Goal: Transaction & Acquisition: Book appointment/travel/reservation

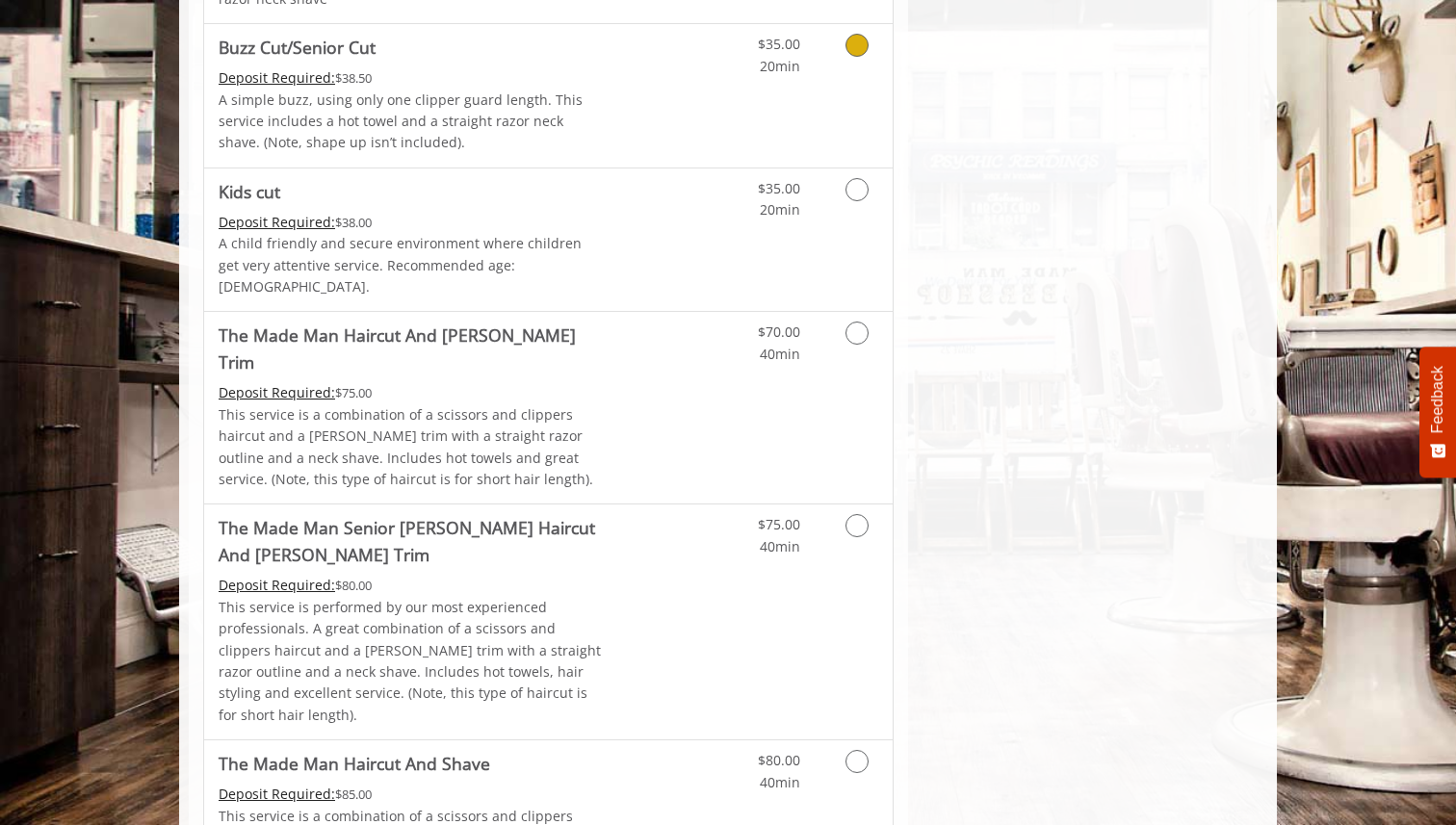
scroll to position [1511, 0]
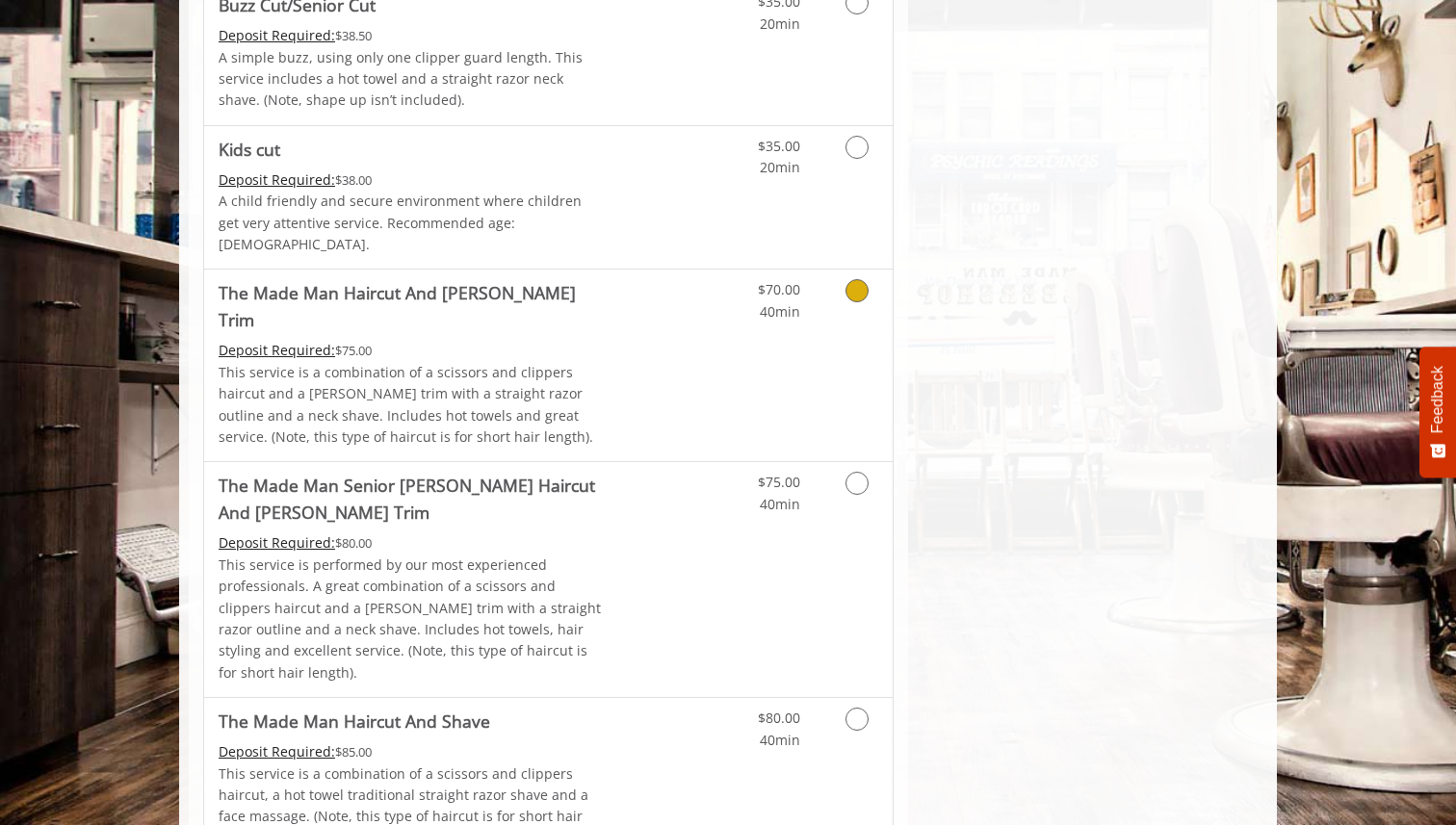
click at [683, 309] on link "Discounted Price" at bounding box center [663, 365] width 115 height 191
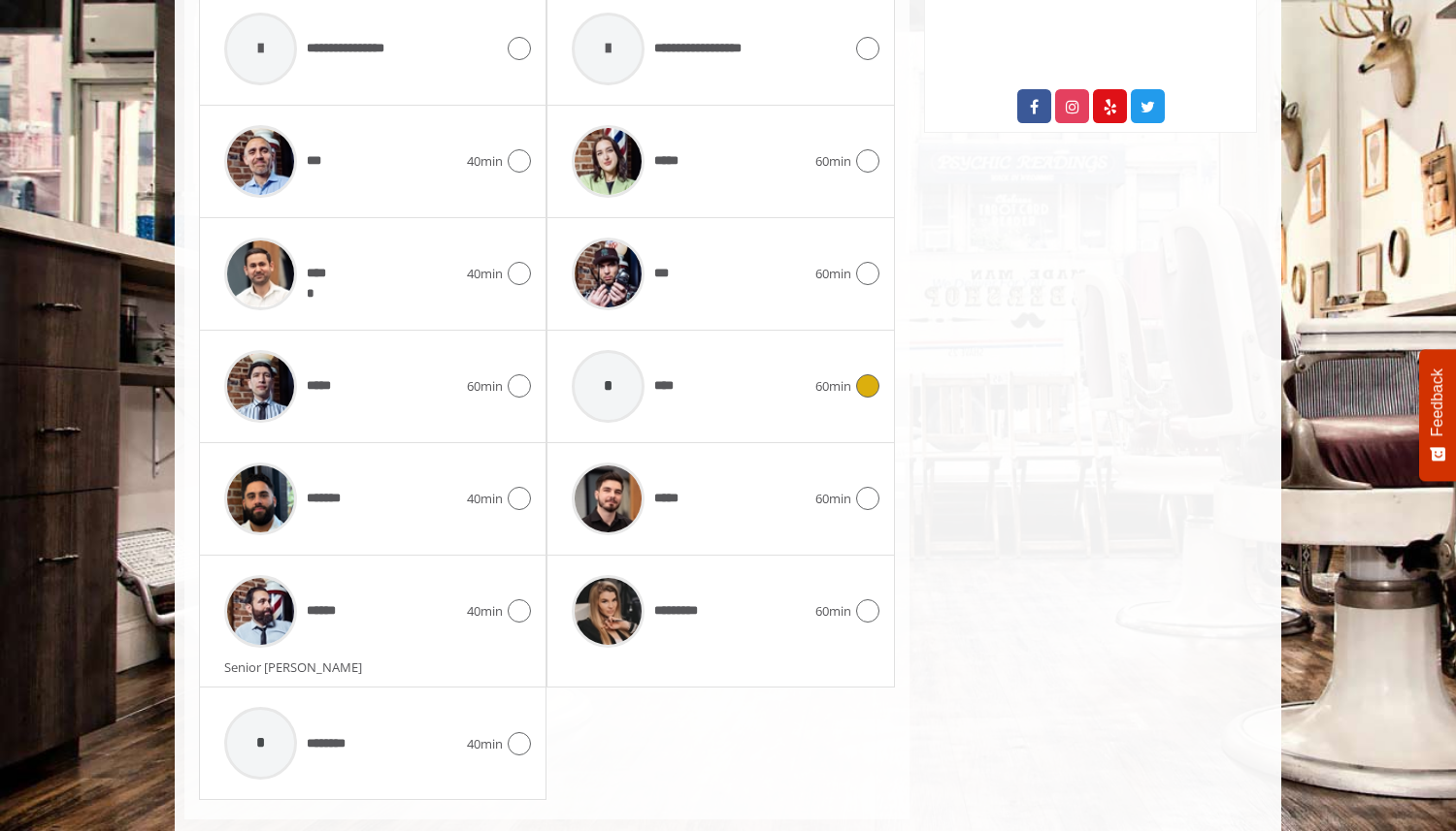
scroll to position [1089, 0]
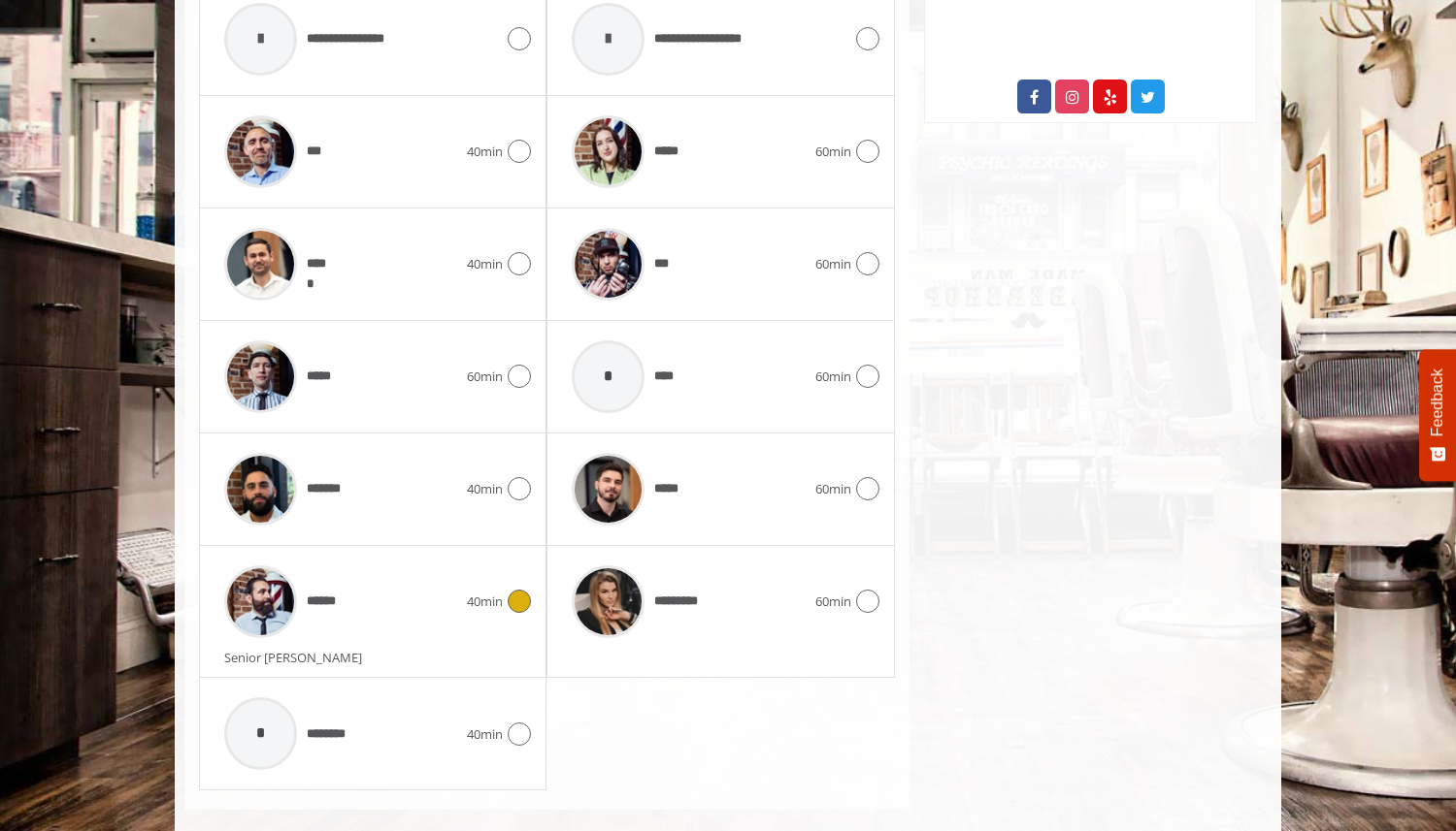
click at [348, 609] on div "******" at bounding box center [341, 601] width 253 height 92
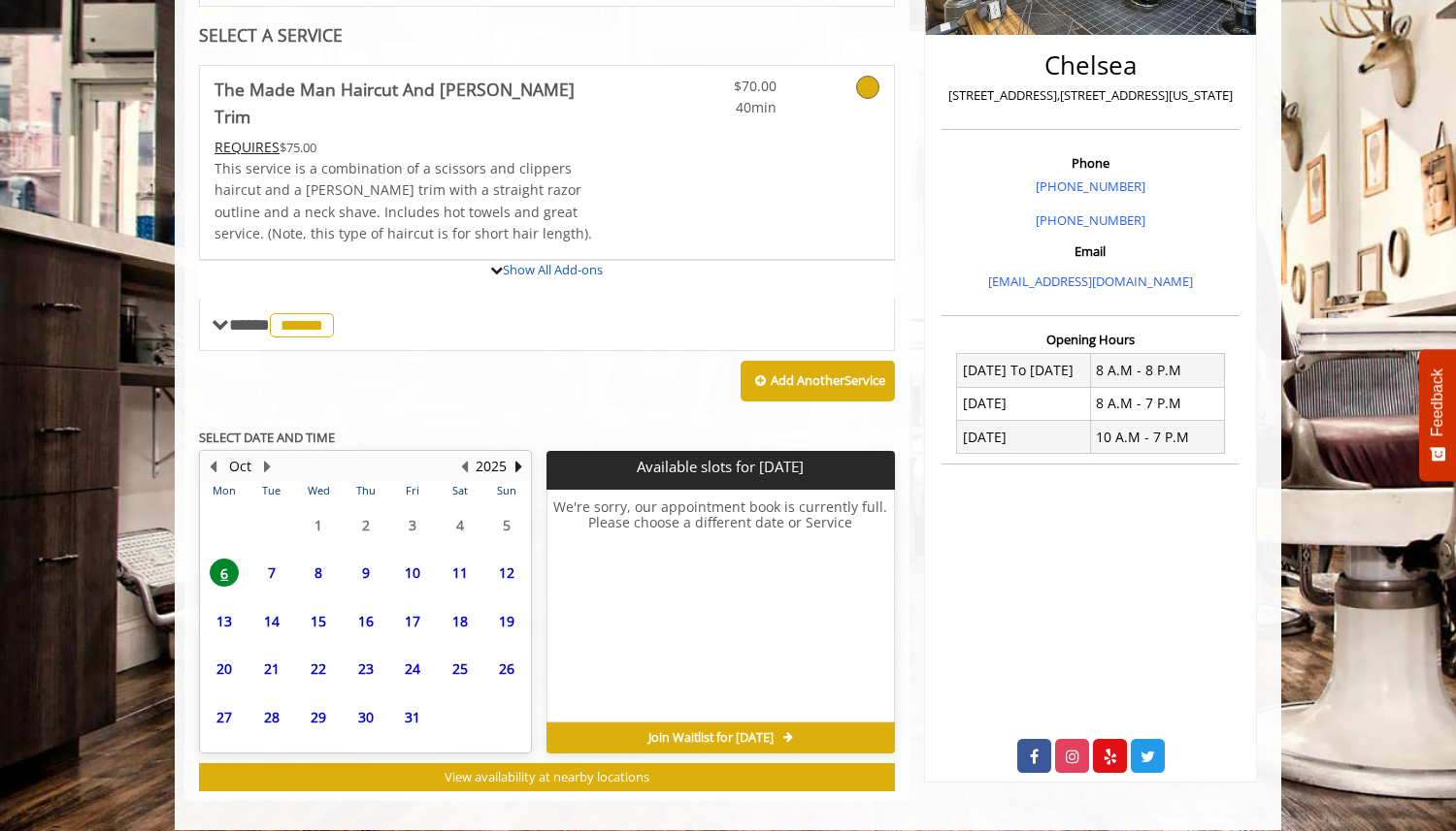
scroll to position [597, 0]
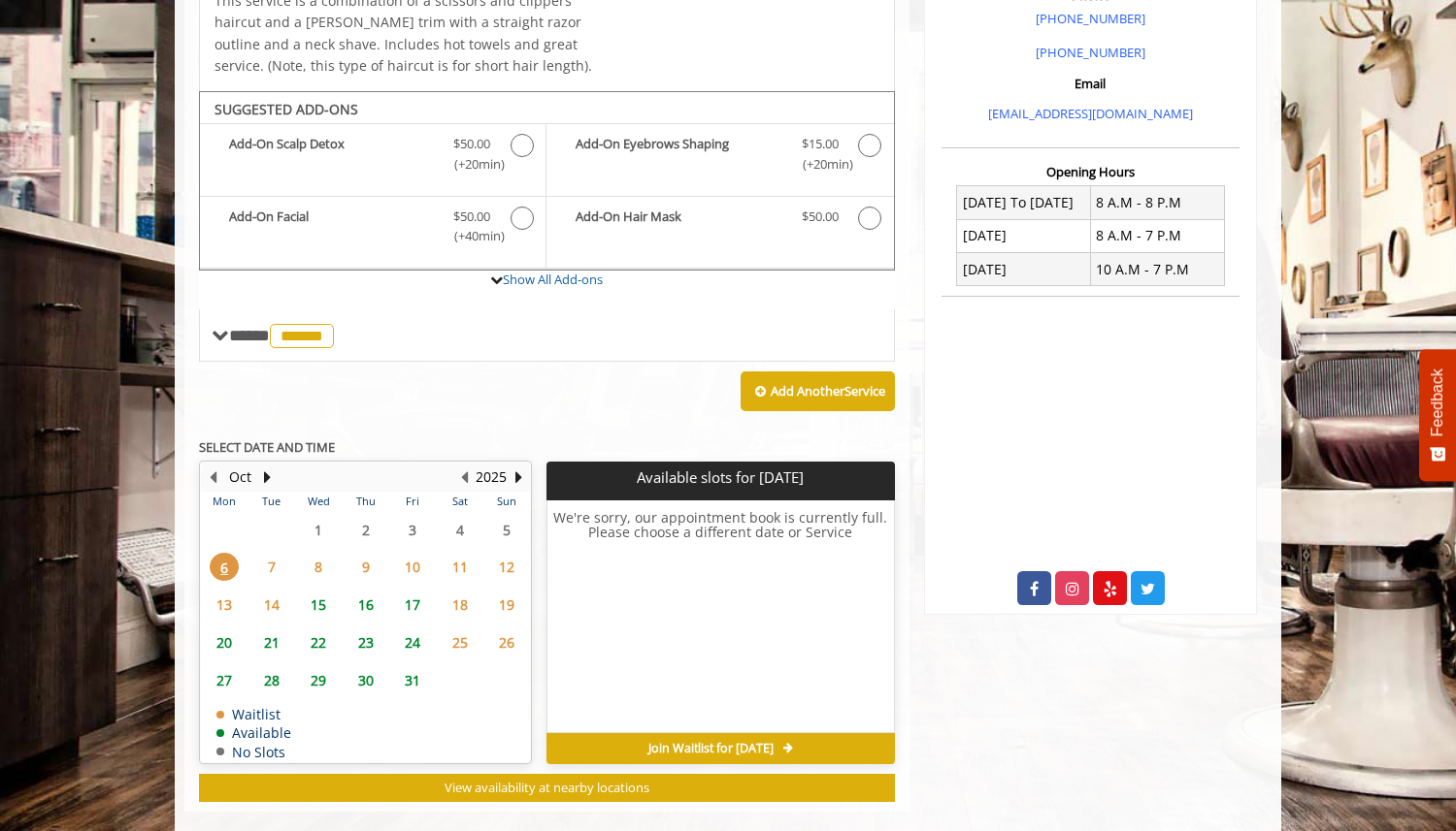
click at [278, 553] on span "7" at bounding box center [272, 567] width 29 height 28
click at [308, 553] on span "8" at bounding box center [317, 567] width 29 height 28
click at [357, 553] on span "9" at bounding box center [365, 567] width 29 height 28
click at [406, 553] on span "10" at bounding box center [412, 567] width 29 height 28
click at [454, 553] on span "11" at bounding box center [459, 567] width 29 height 28
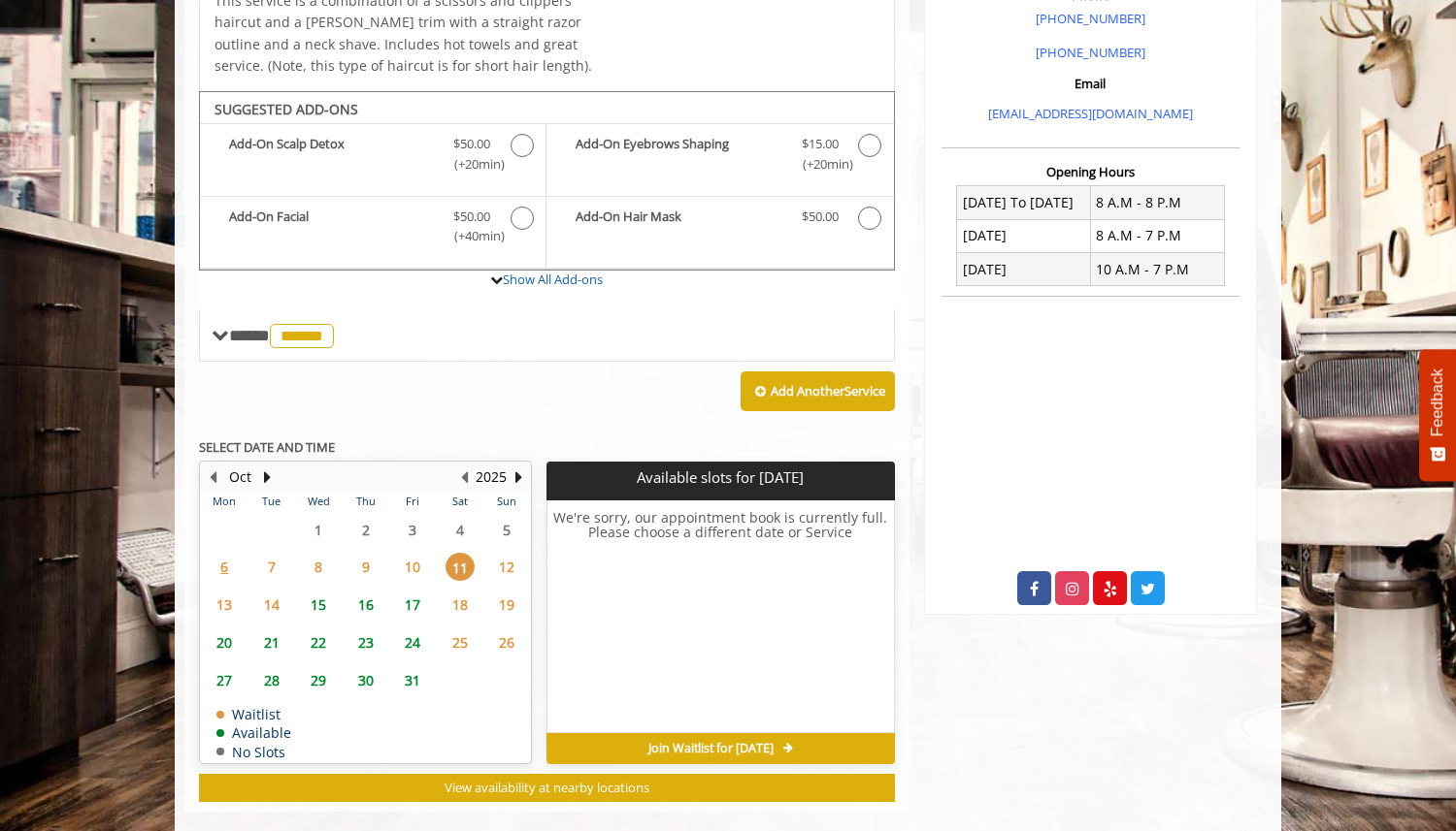
click at [507, 553] on span "12" at bounding box center [506, 567] width 29 height 28
click at [233, 590] on span "13" at bounding box center [224, 604] width 29 height 28
click at [267, 590] on span "14" at bounding box center [272, 604] width 29 height 28
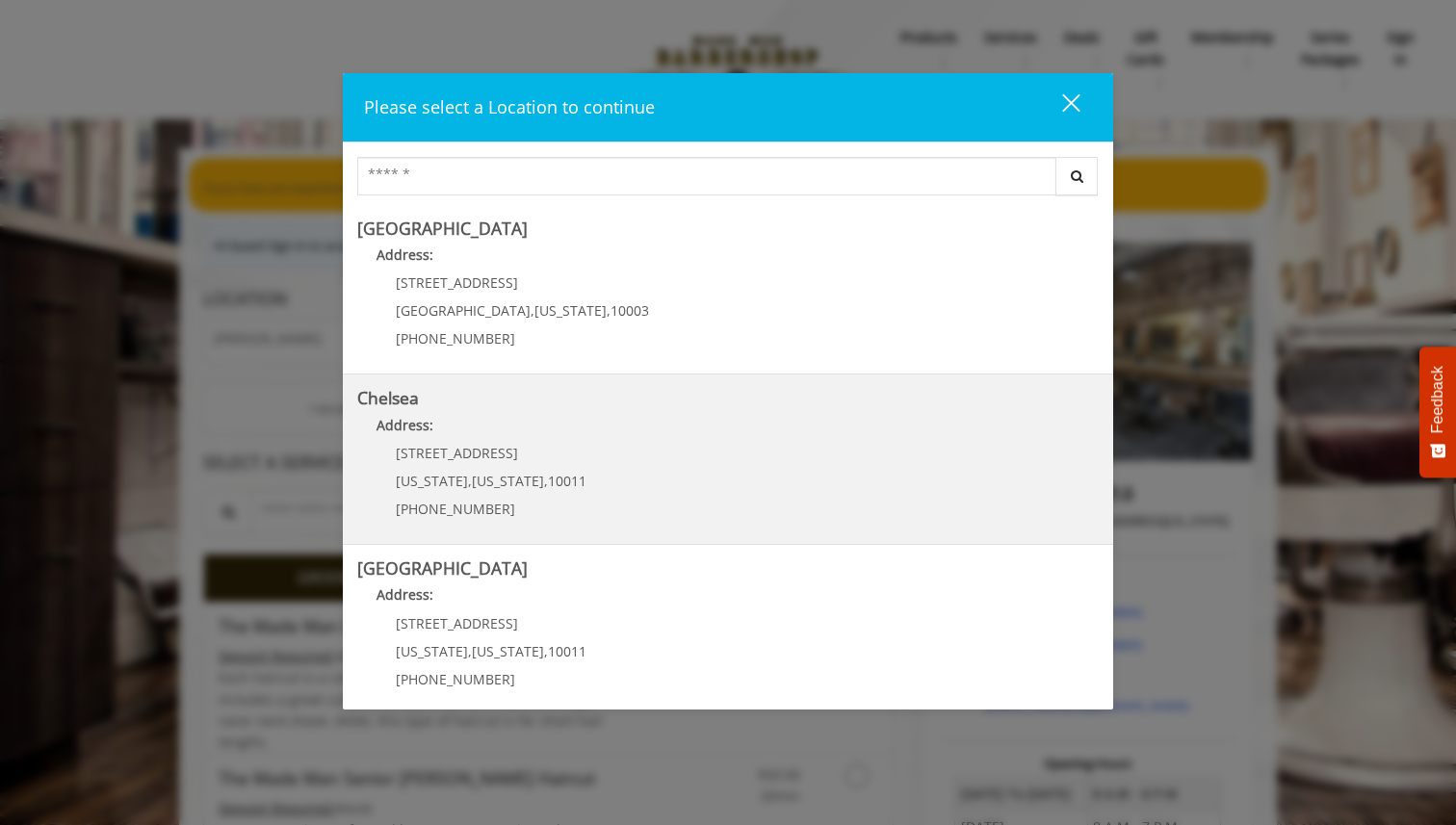
click at [693, 461] on link "Chelsea Address: [STREET_ADDRESS][US_STATE][US_STATE] (917) 639-3902" at bounding box center [728, 459] width 741 height 140
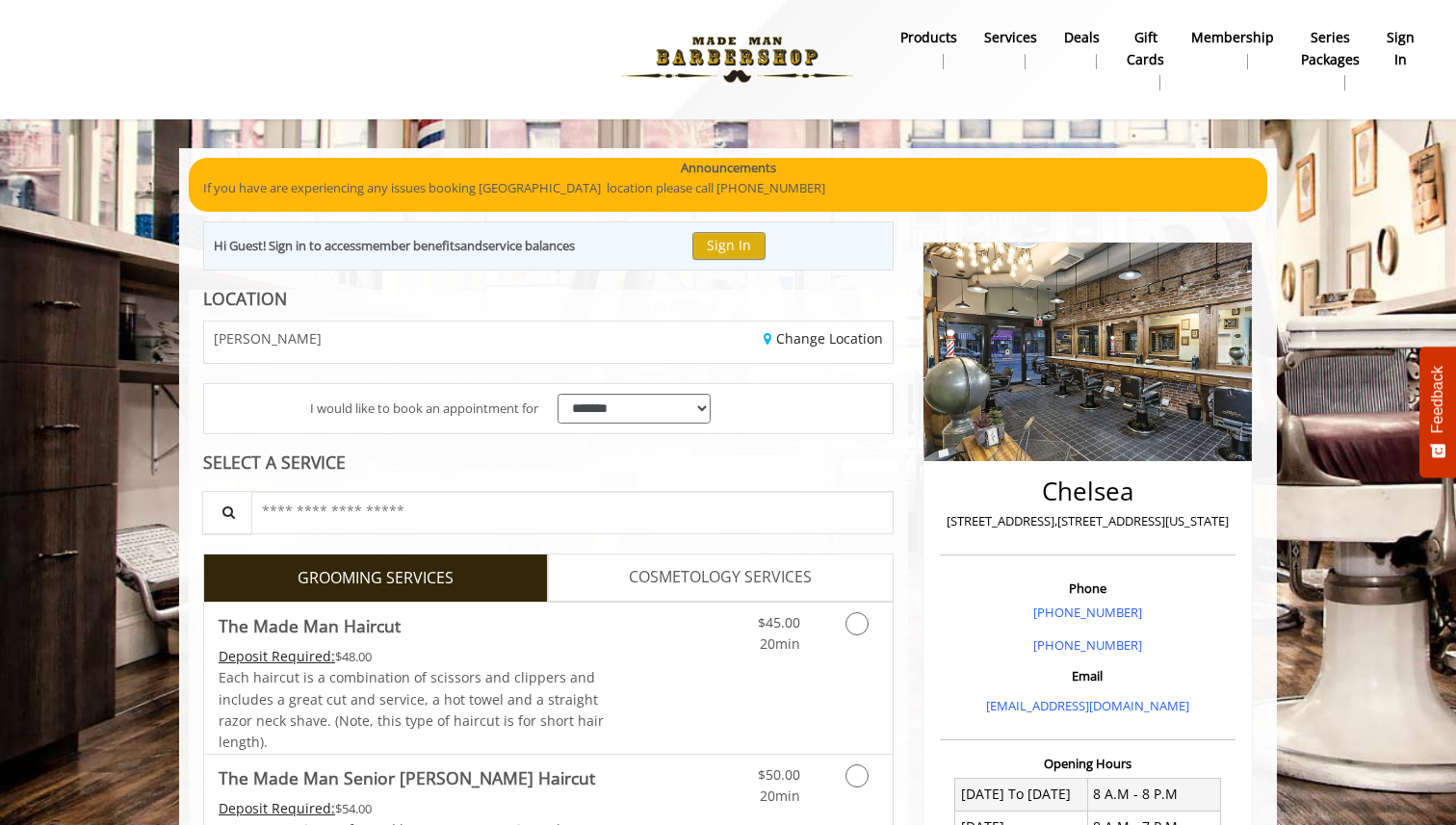
scroll to position [266, 0]
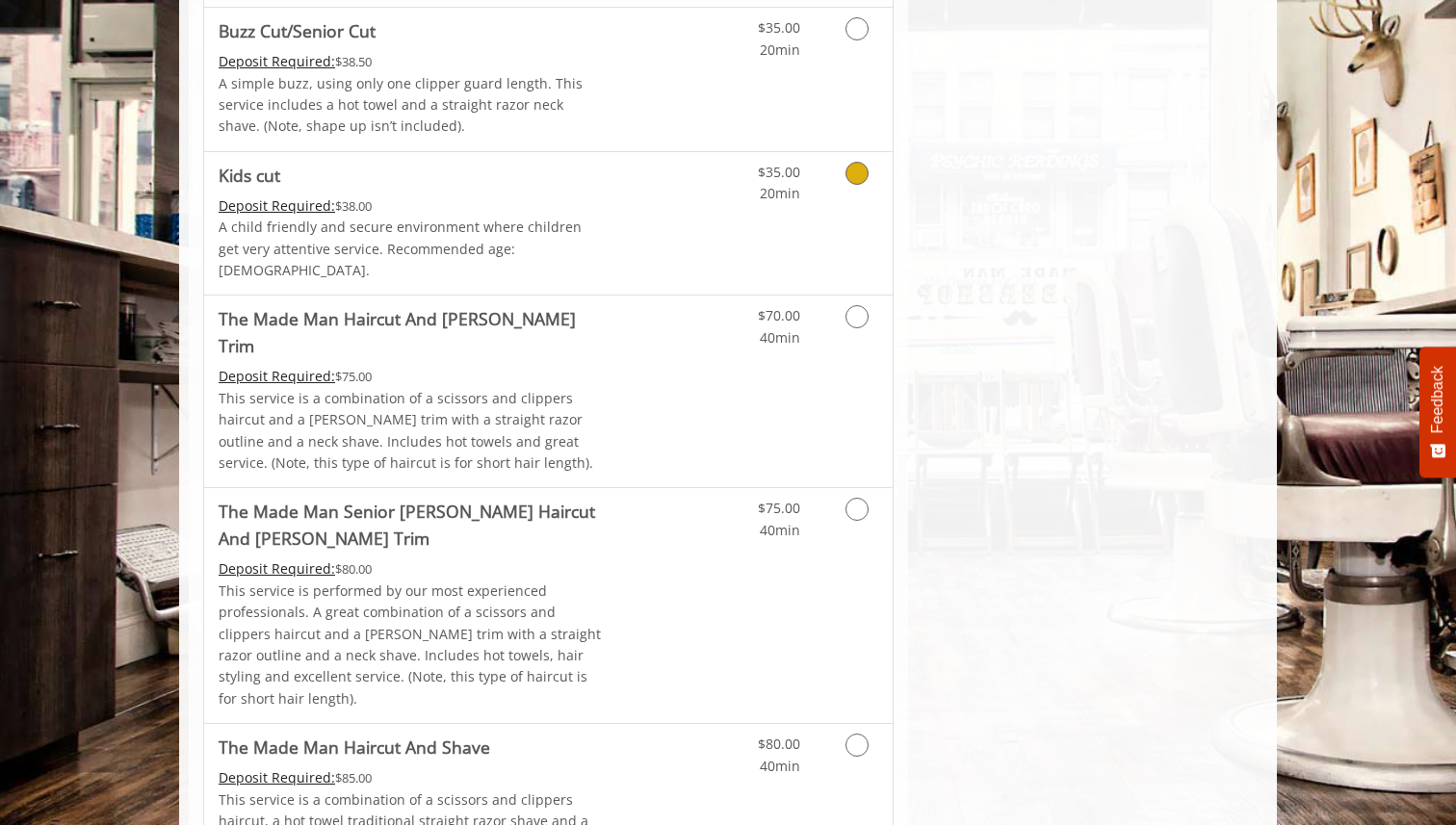
scroll to position [1511, 0]
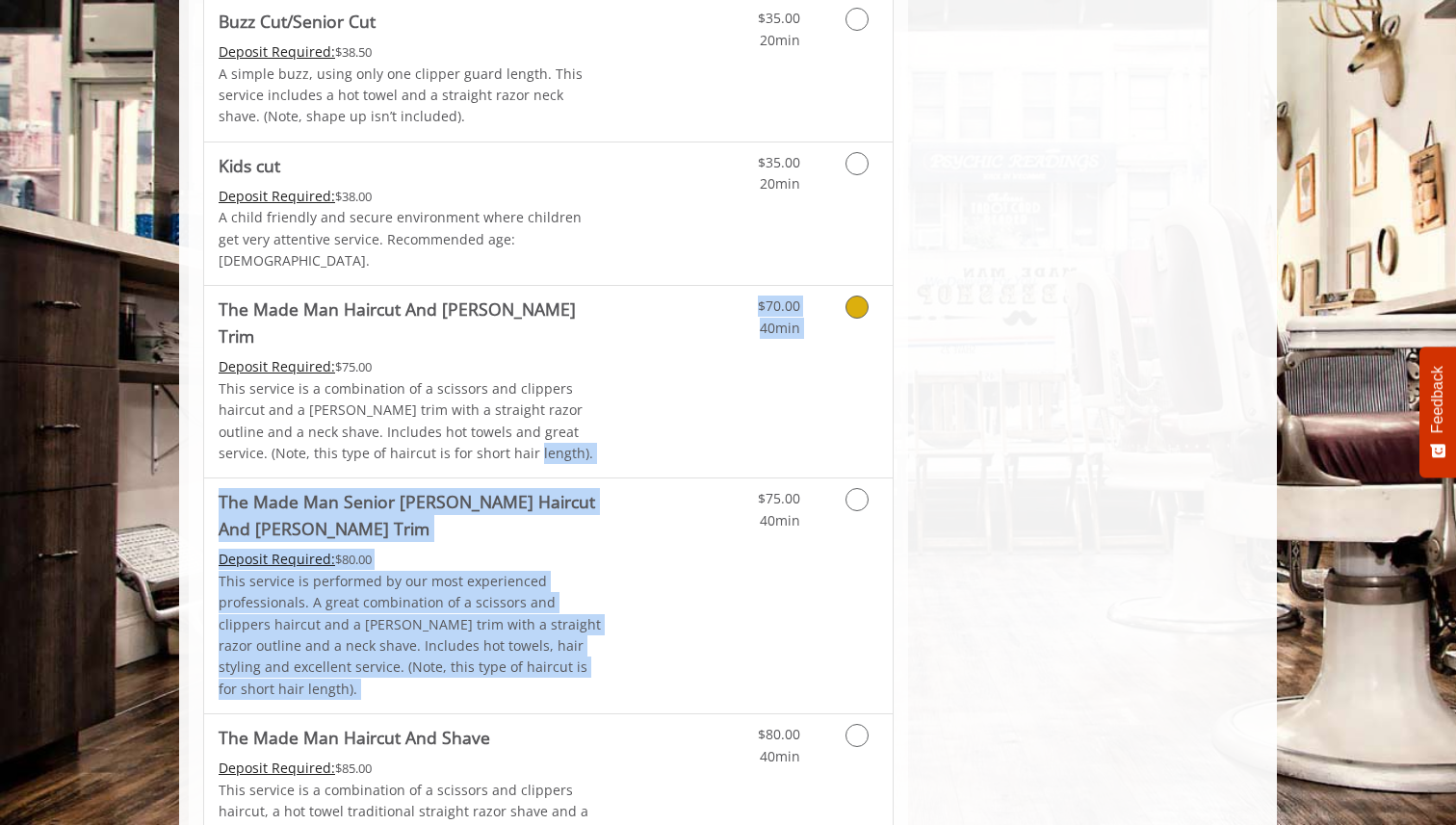
drag, startPoint x: 624, startPoint y: 498, endPoint x: 537, endPoint y: 413, distance: 121.6
click at [616, 366] on link "Discounted Price" at bounding box center [663, 382] width 115 height 191
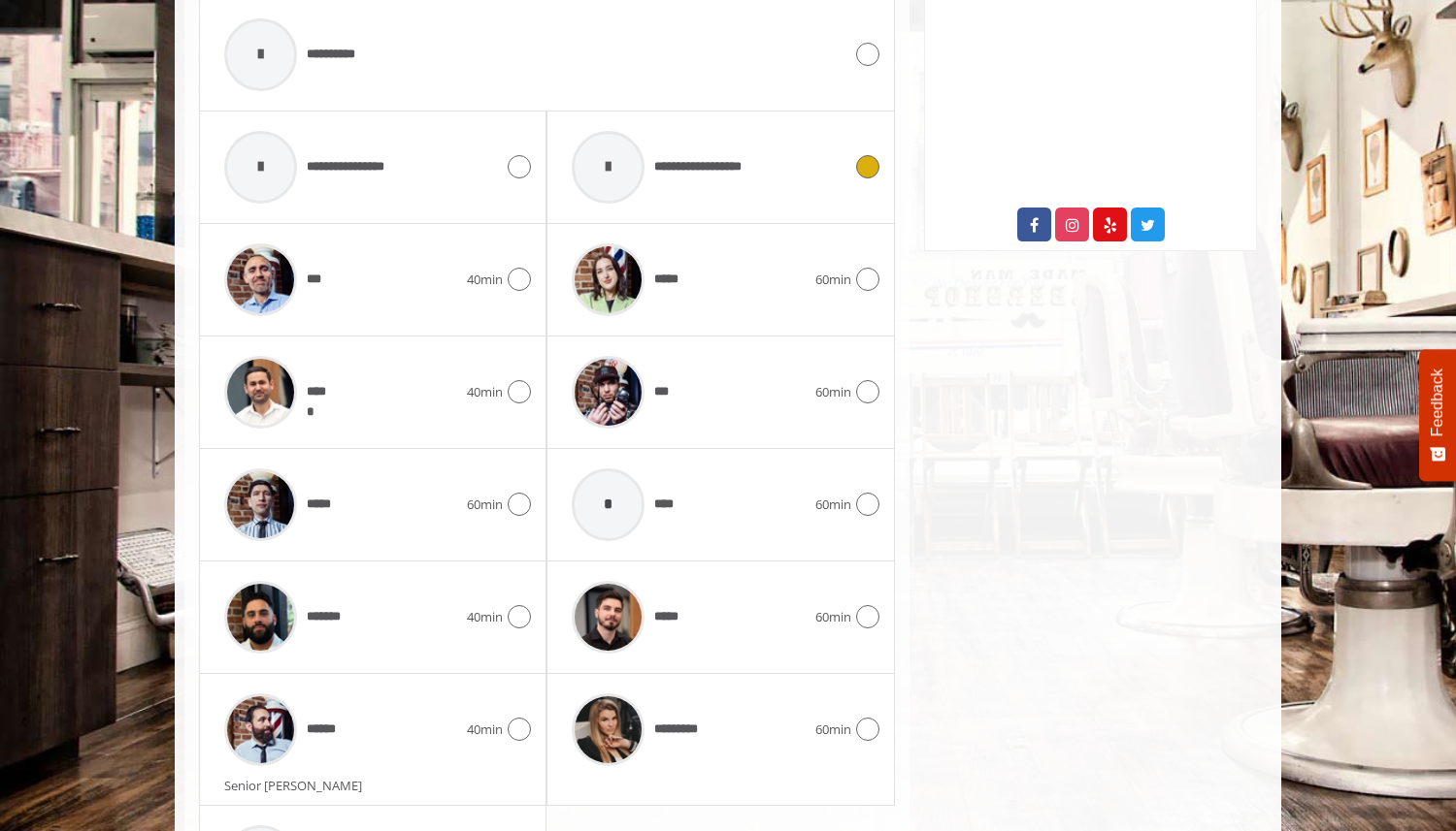
scroll to position [963, 0]
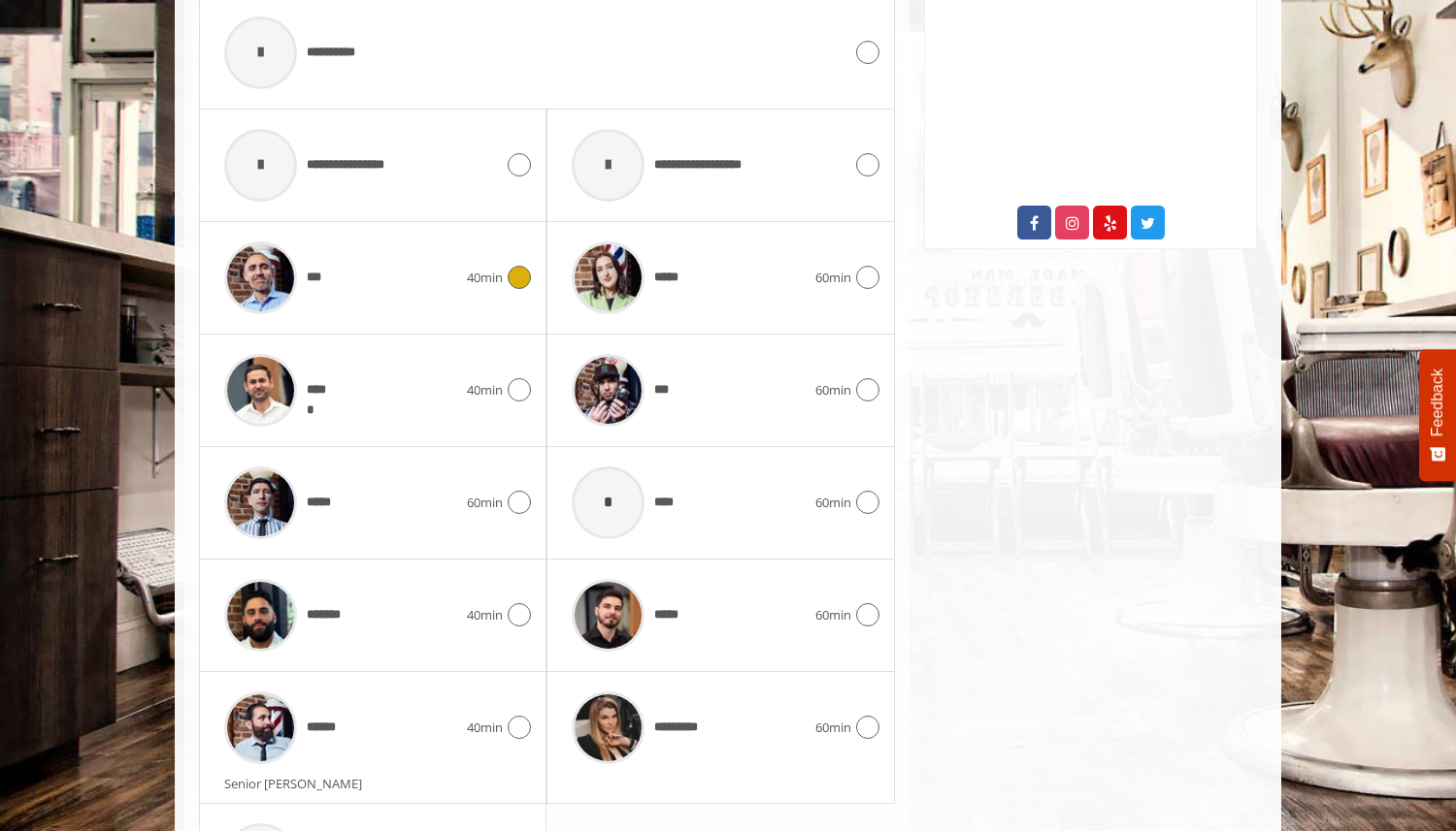
click at [464, 275] on div "***" at bounding box center [341, 277] width 253 height 92
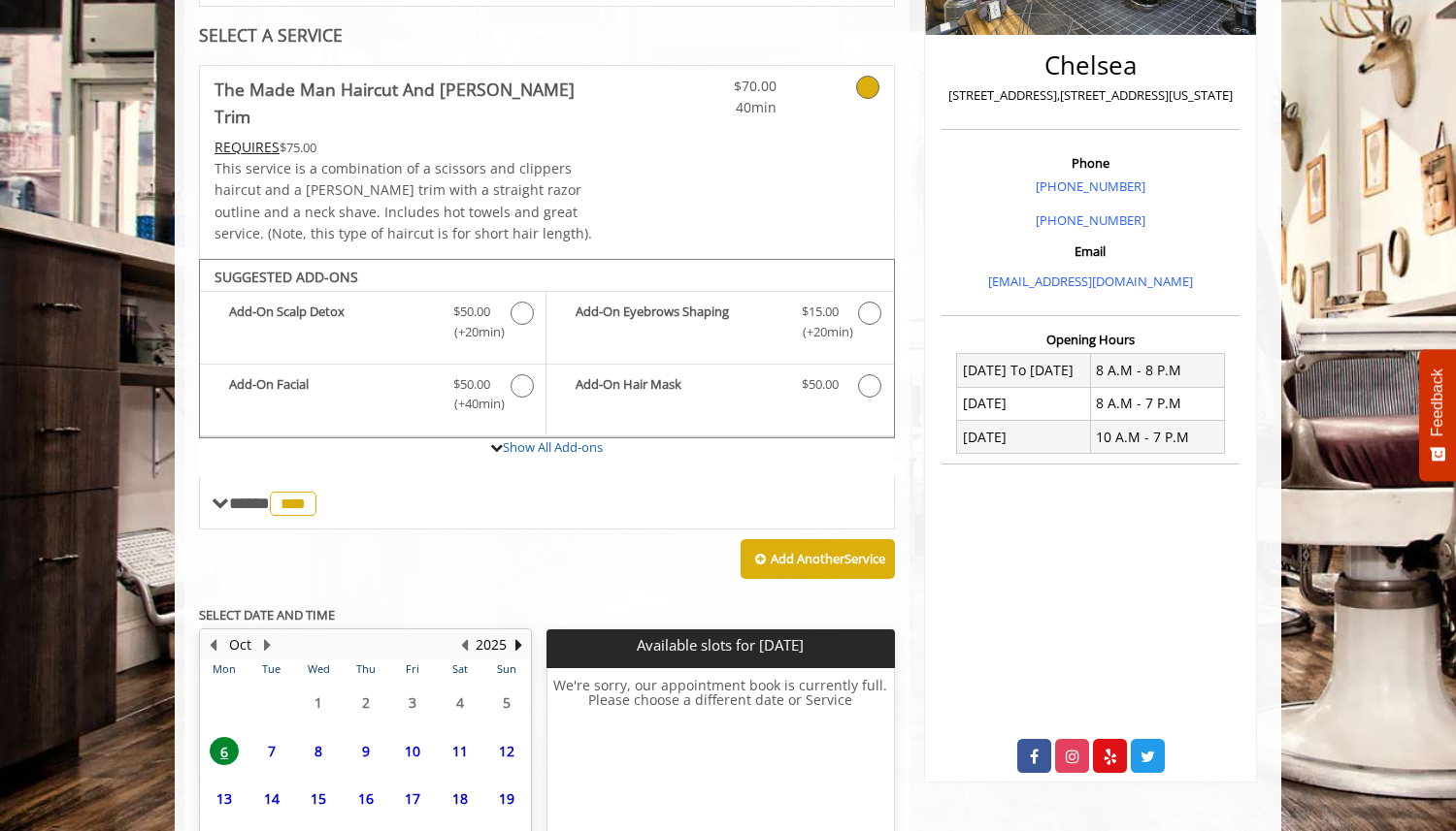
scroll to position [597, 0]
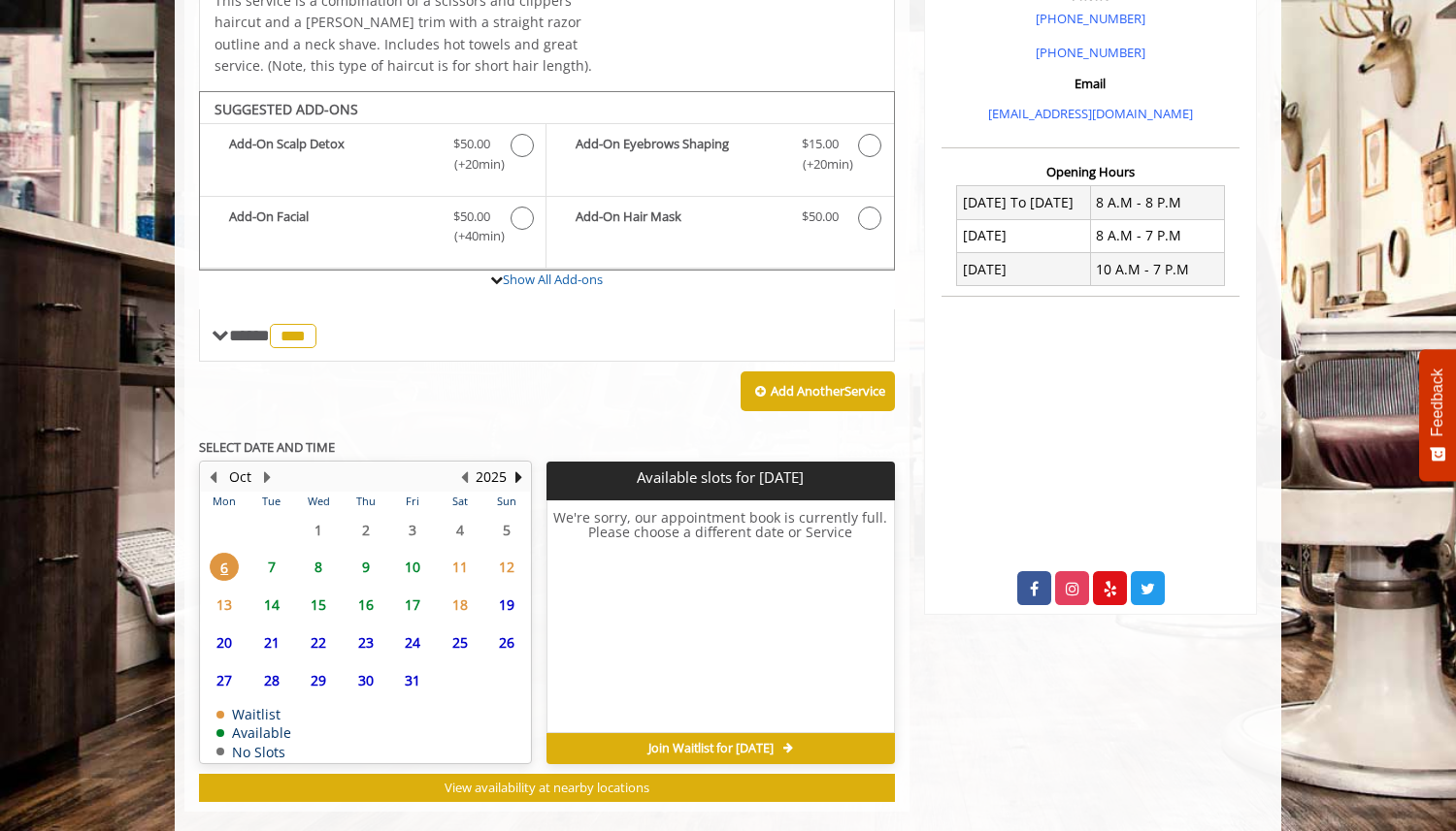
click at [277, 553] on span "7" at bounding box center [272, 567] width 29 height 28
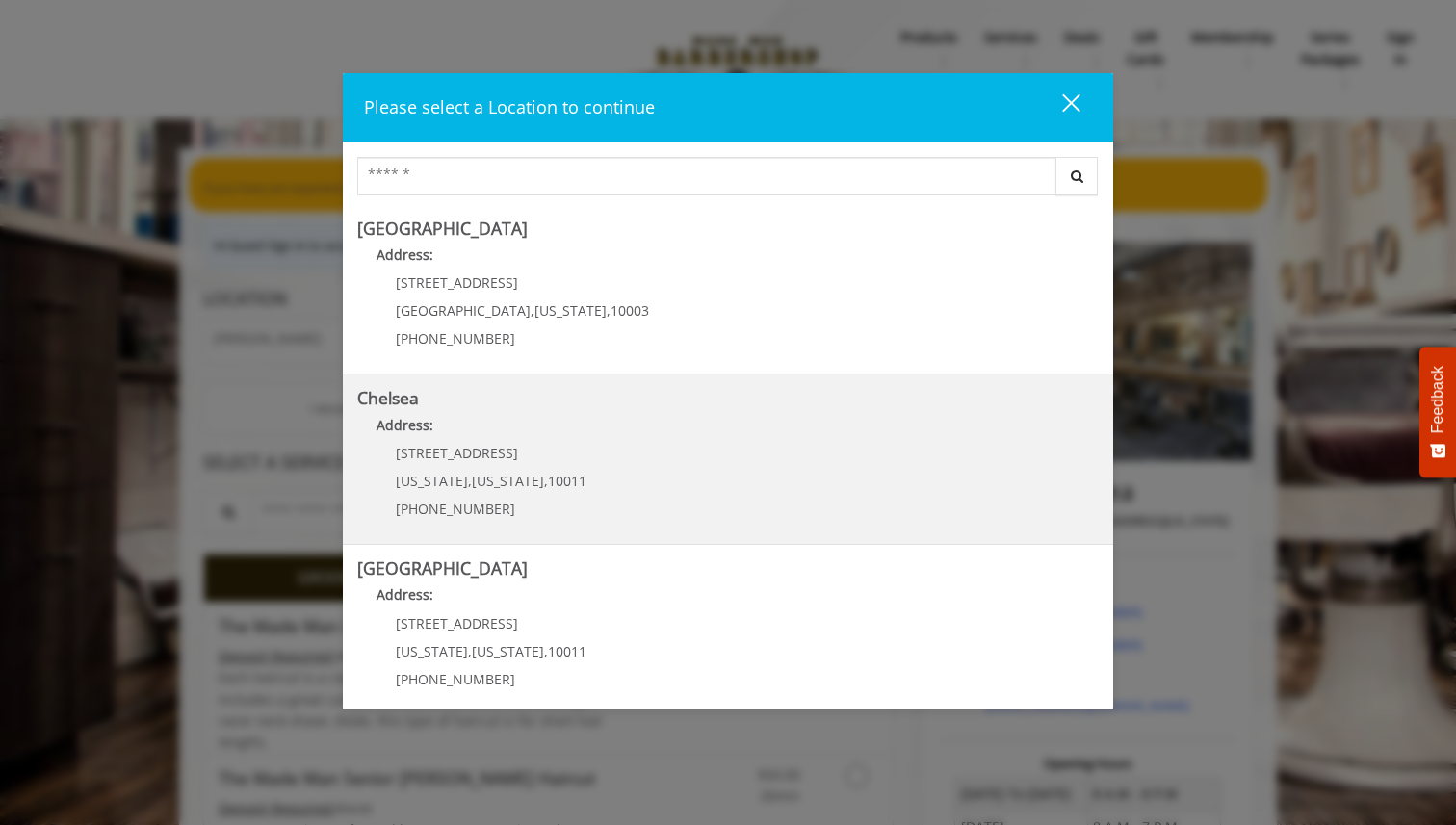
click at [674, 412] on link "Chelsea Address: [STREET_ADDRESS][US_STATE][US_STATE] (917) 639-3902" at bounding box center [728, 459] width 741 height 140
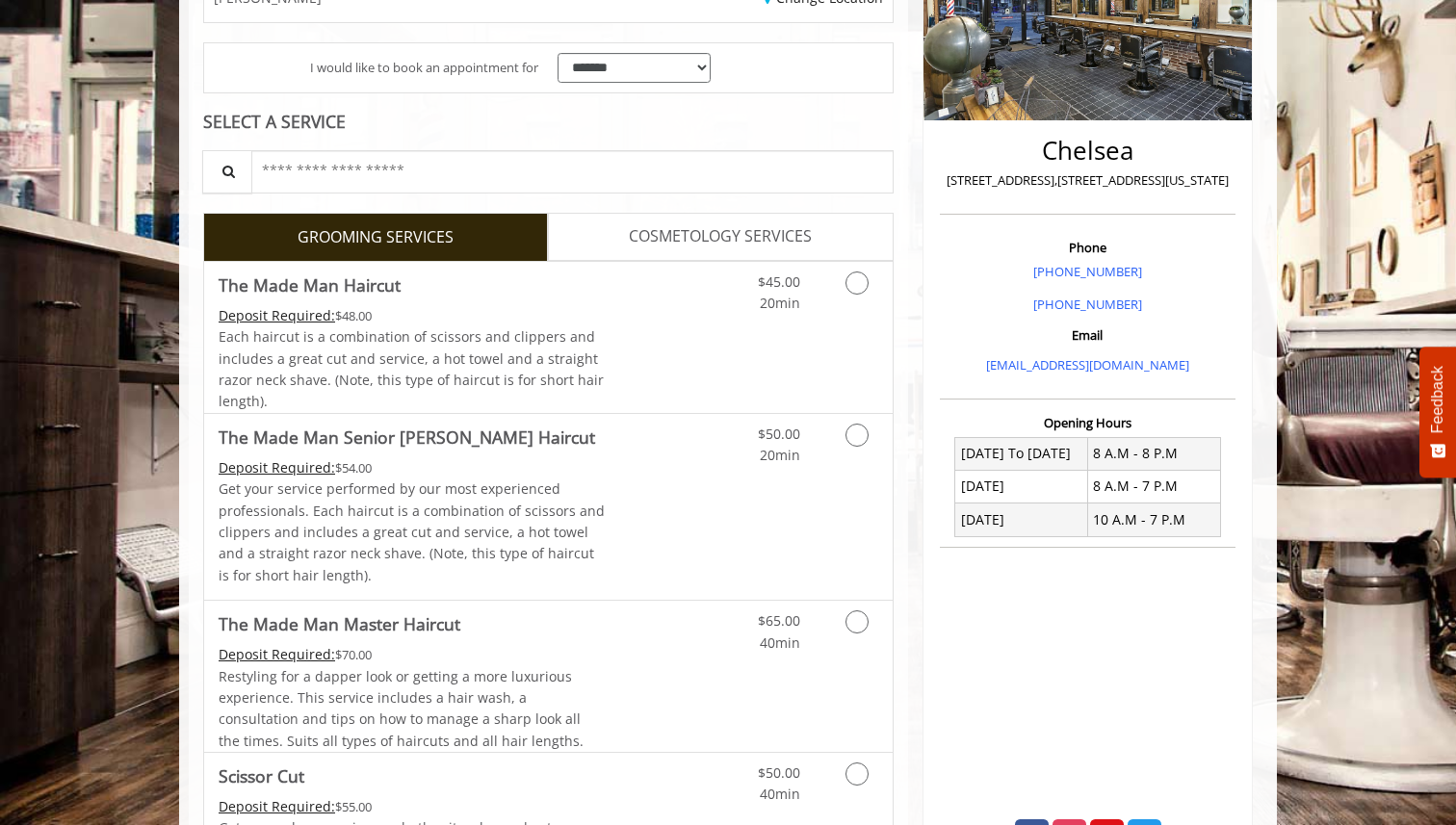
scroll to position [348, 0]
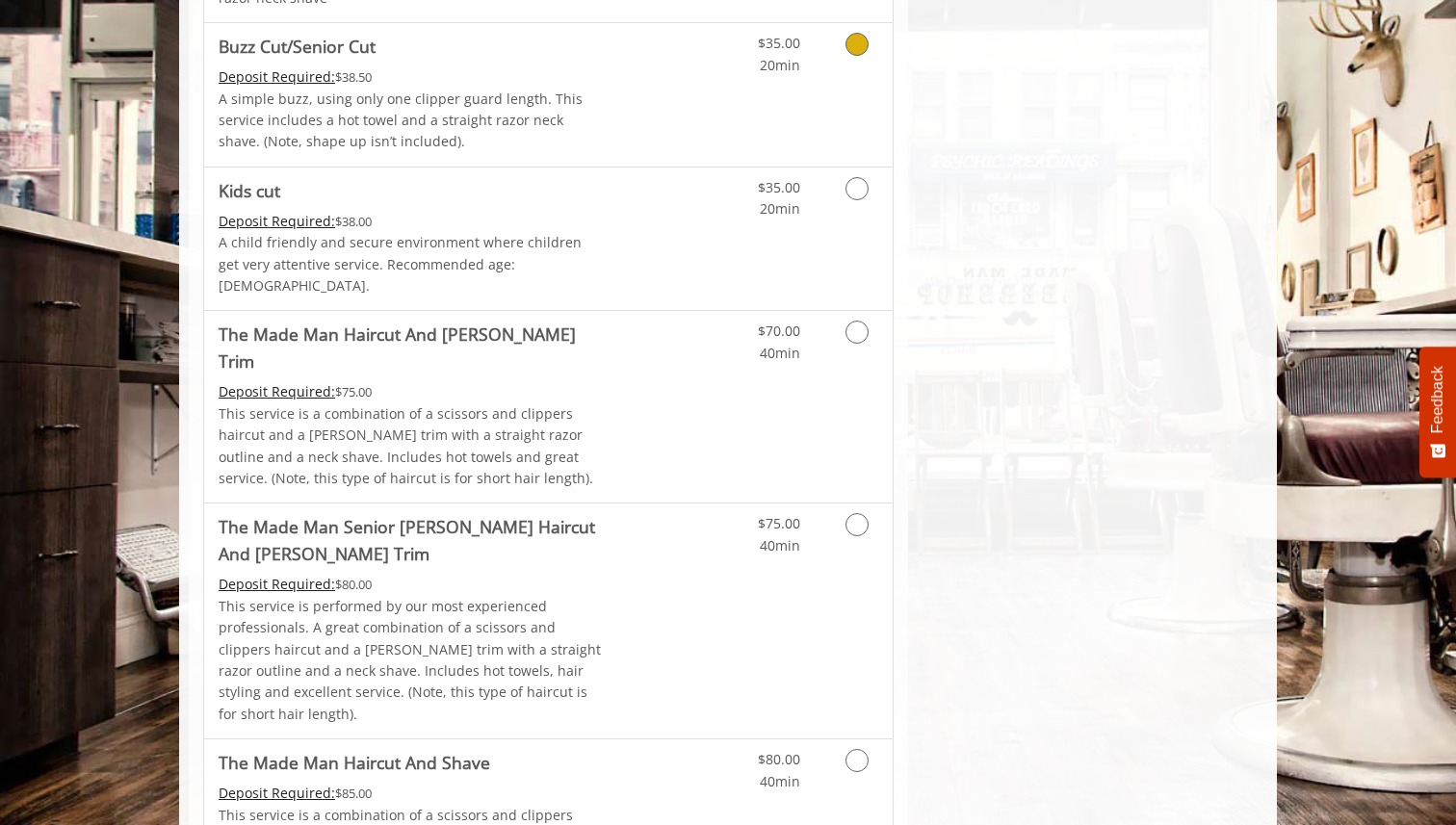
scroll to position [1488, 0]
click at [635, 325] on link "Discounted Price" at bounding box center [663, 405] width 115 height 191
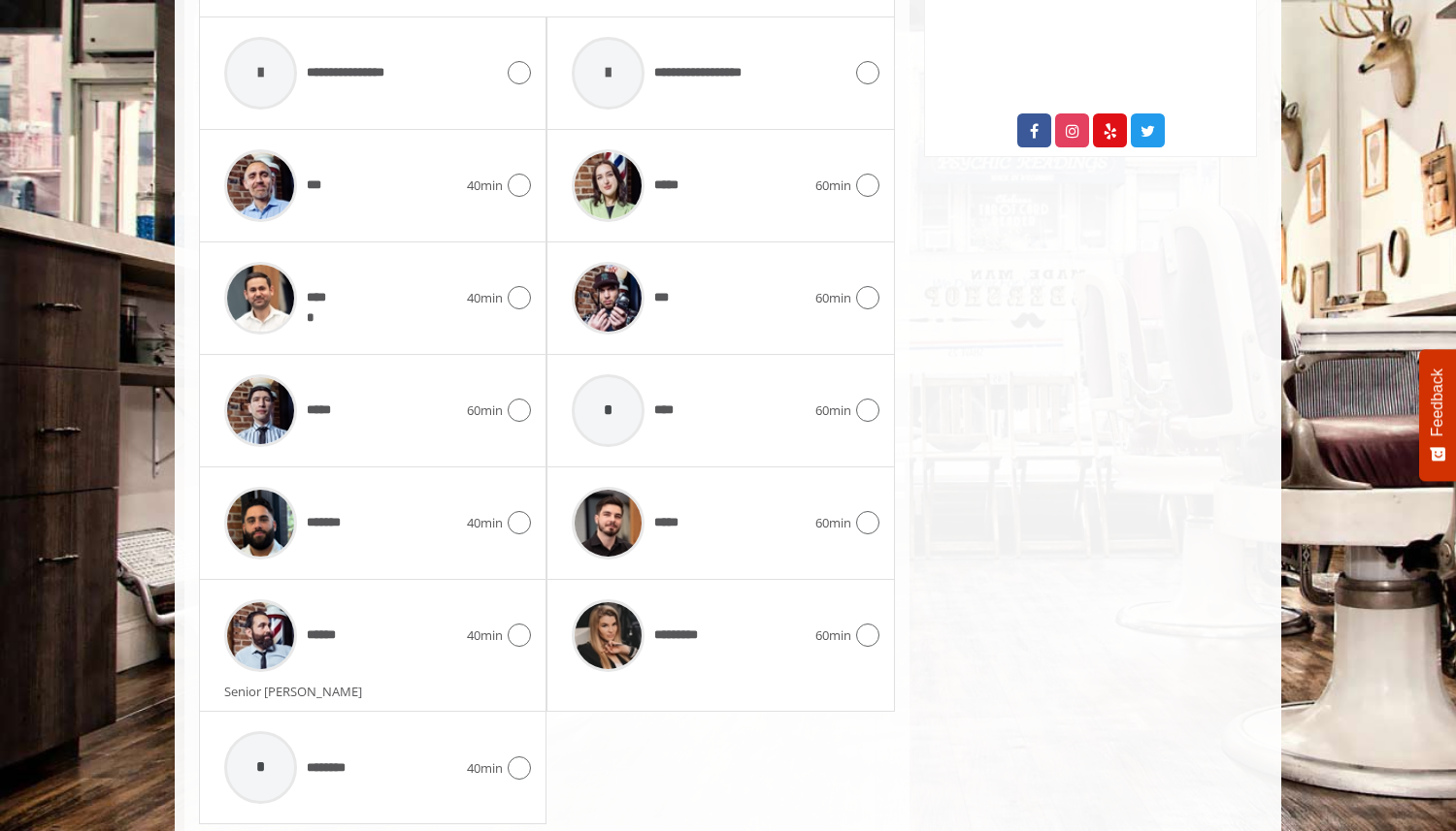
scroll to position [1057, 0]
click at [505, 588] on div "****** 40min" at bounding box center [373, 634] width 316 height 92
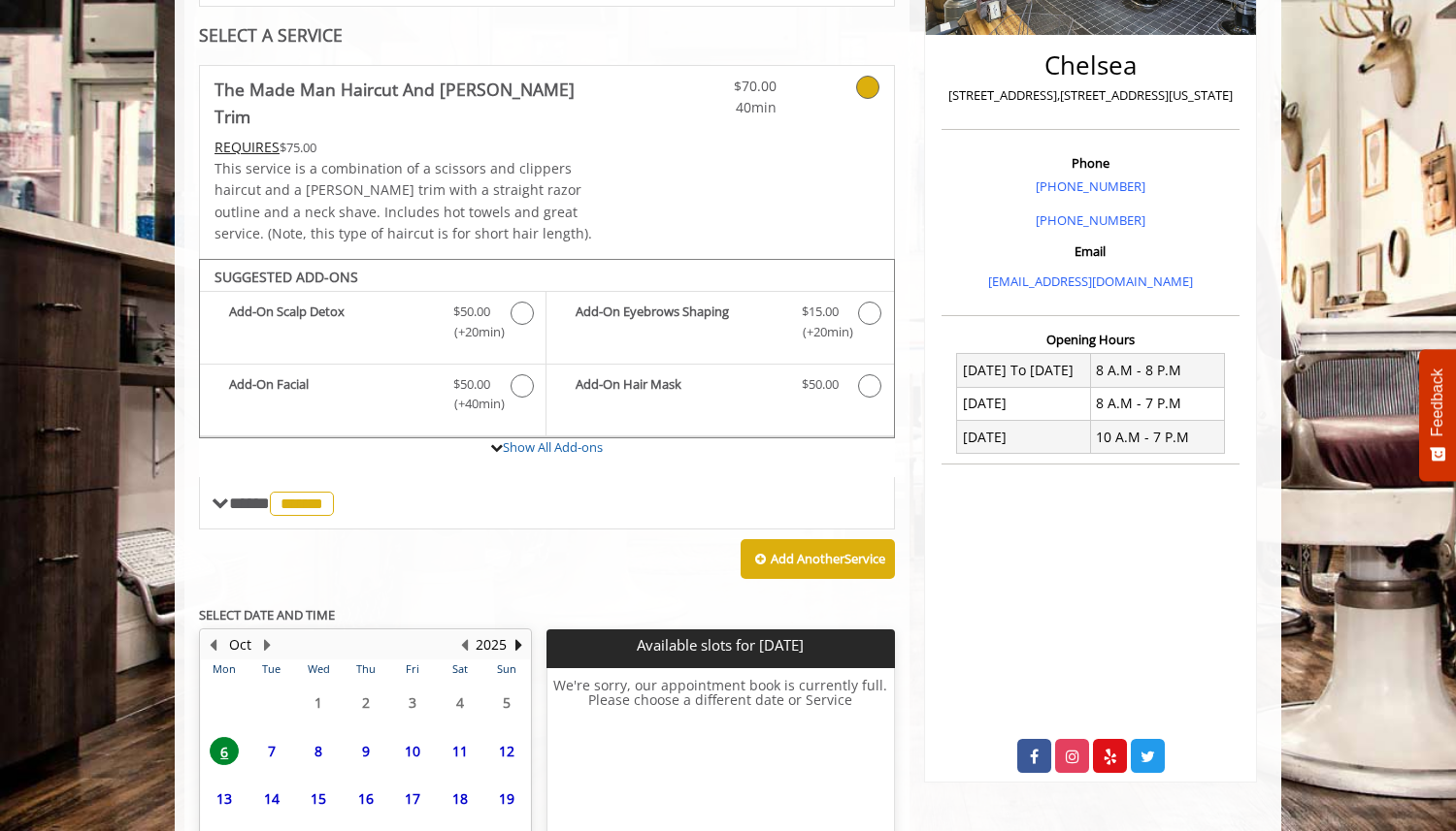
scroll to position [597, 0]
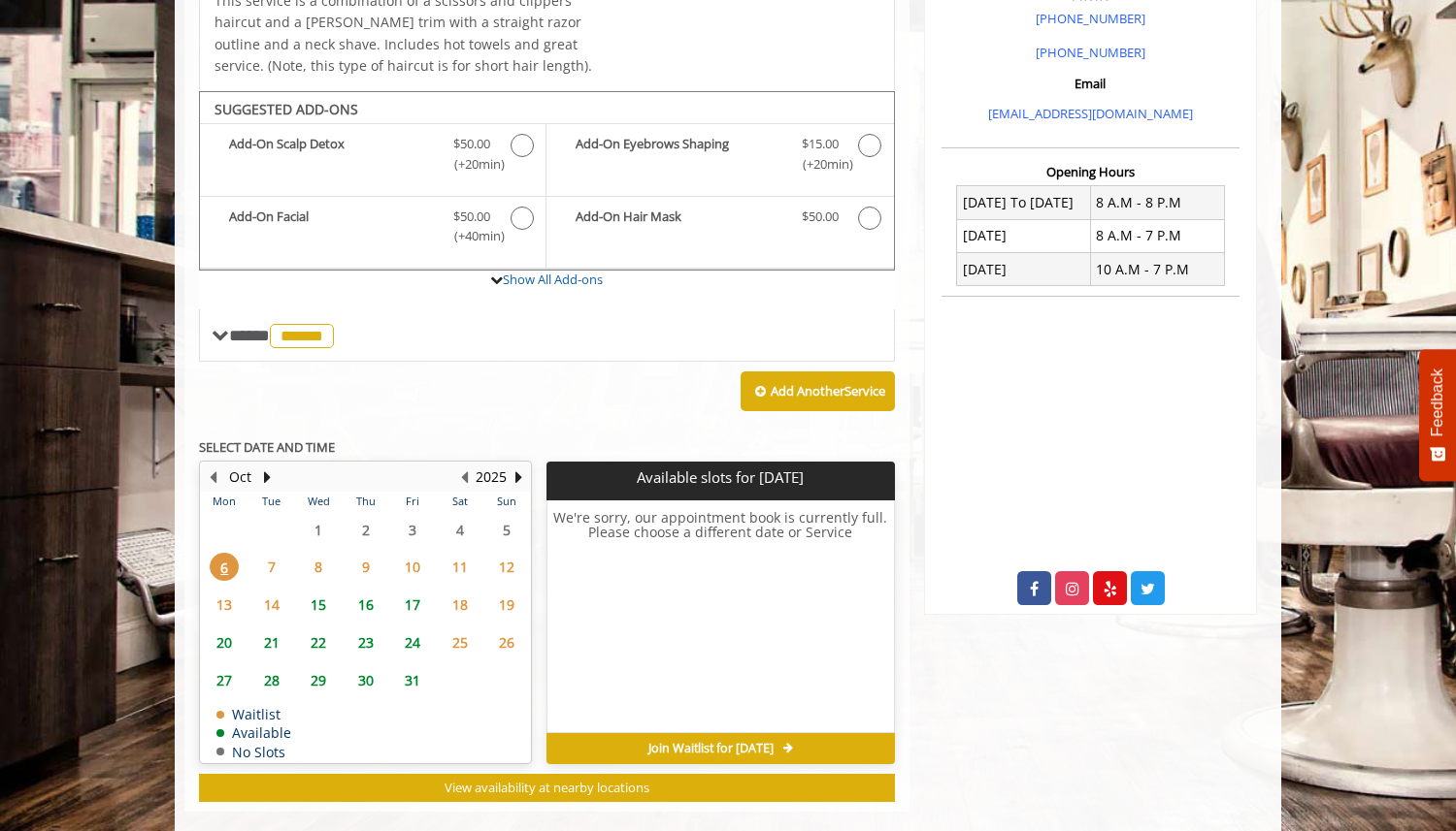
click at [272, 553] on span "7" at bounding box center [272, 567] width 29 height 28
click at [300, 553] on div "8" at bounding box center [318, 567] width 39 height 28
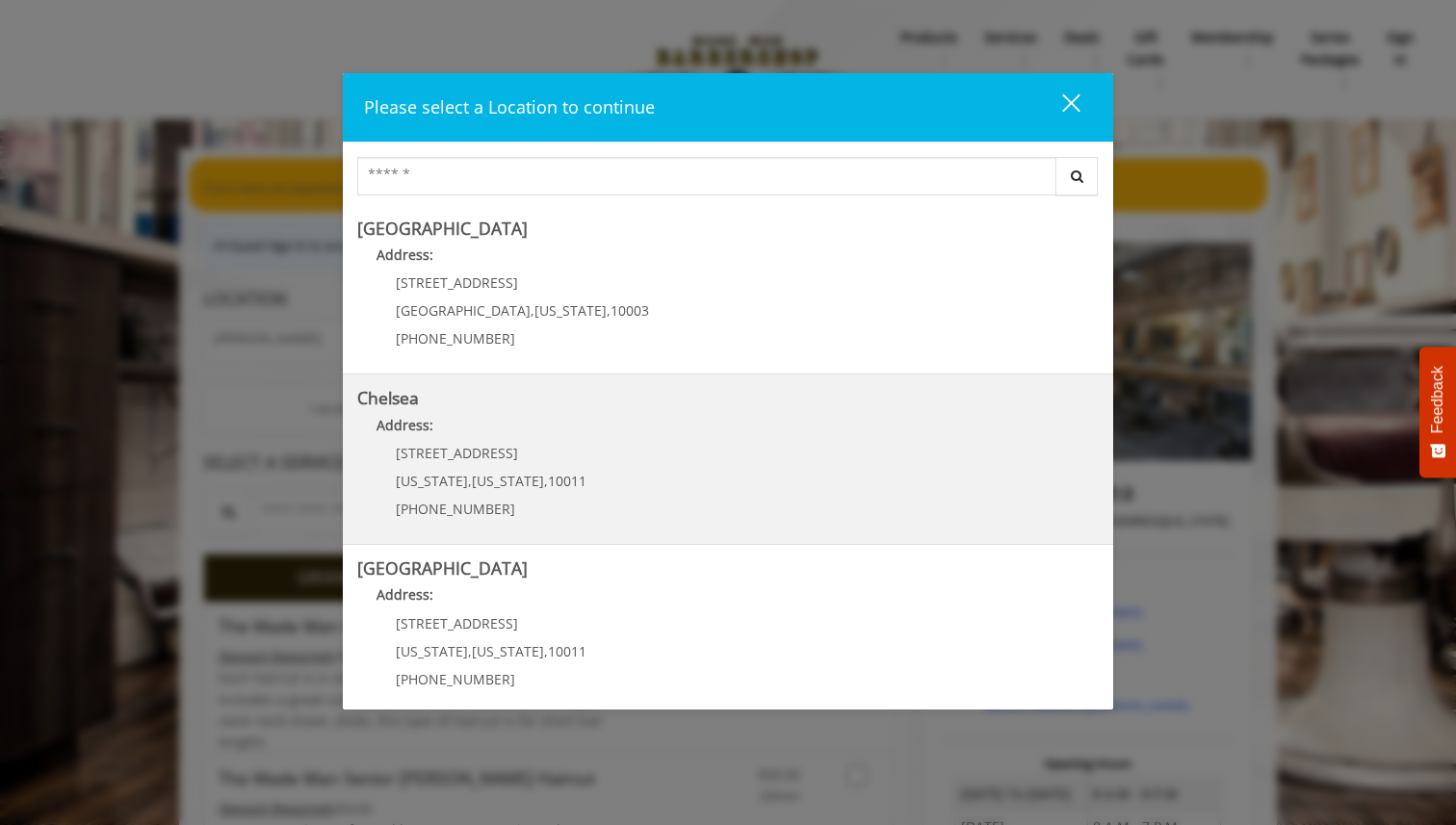
click at [651, 483] on link "Chelsea Address: [STREET_ADDRESS][US_STATE][US_STATE] (917) 639-3902" at bounding box center [728, 459] width 741 height 140
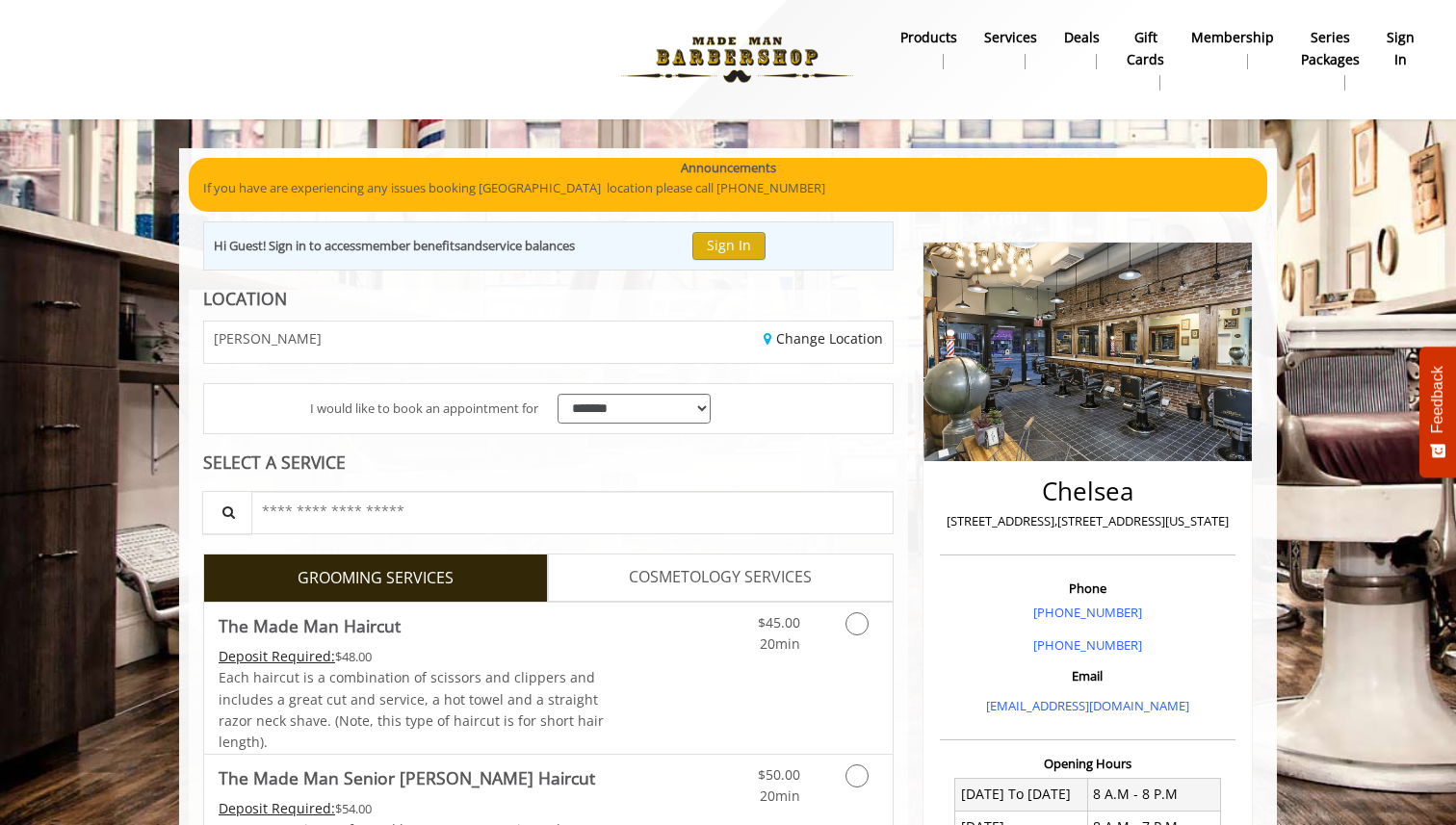
scroll to position [235, 0]
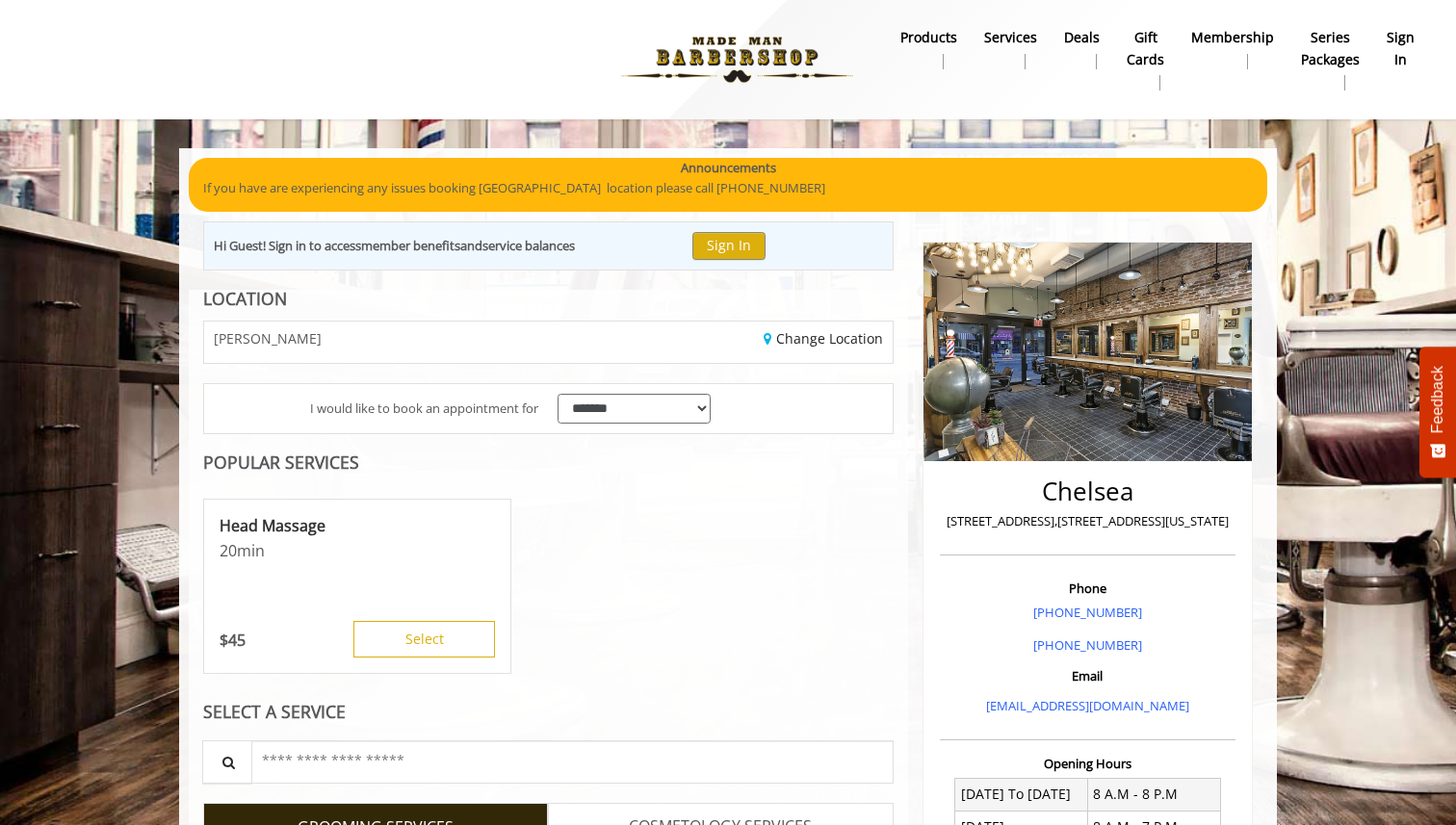
click at [746, 659] on div "Head Massage 20 min $ 45 Select" at bounding box center [549, 587] width 691 height 192
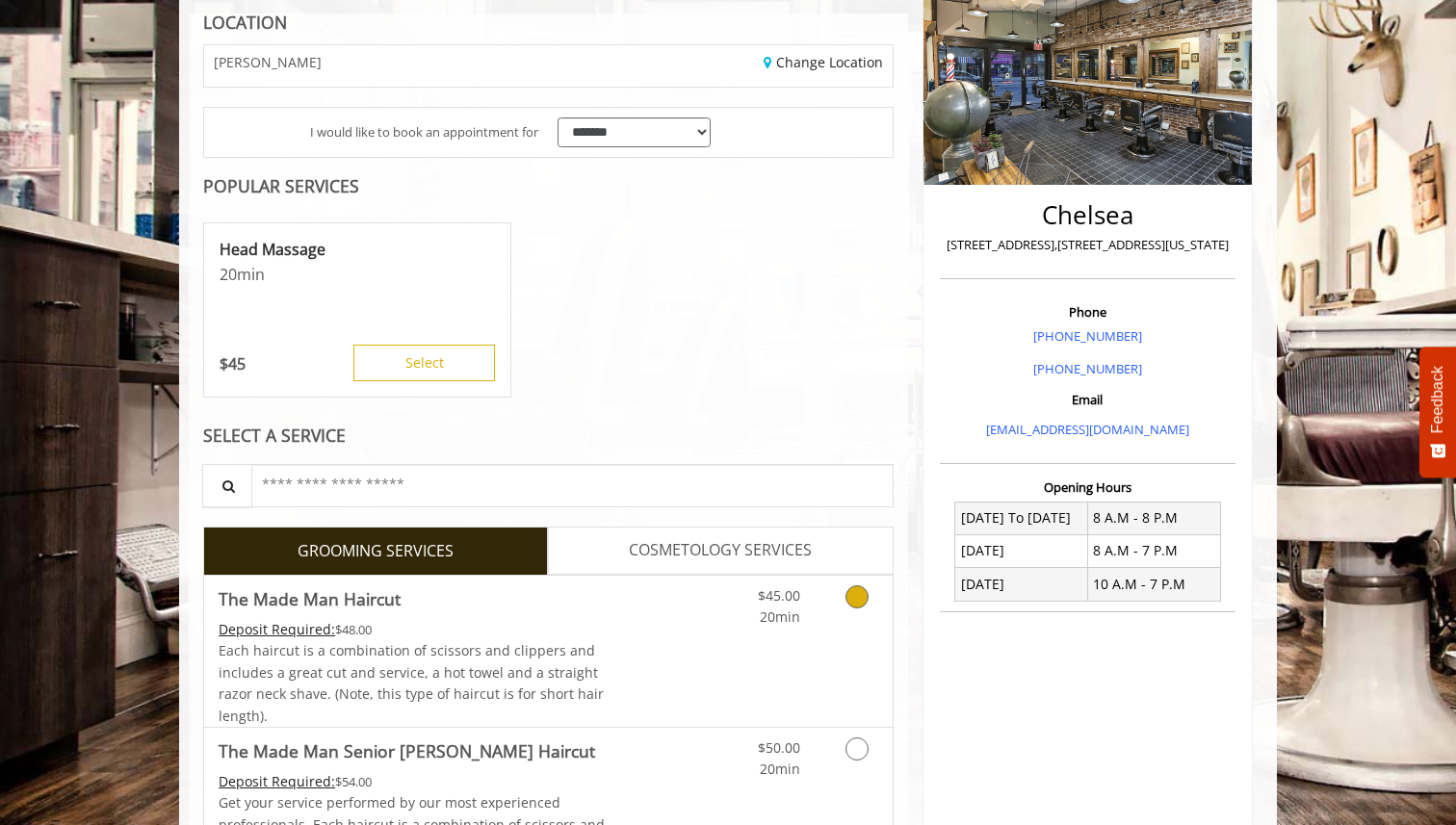
click at [746, 659] on div "$45.00 20min" at bounding box center [806, 651] width 173 height 151
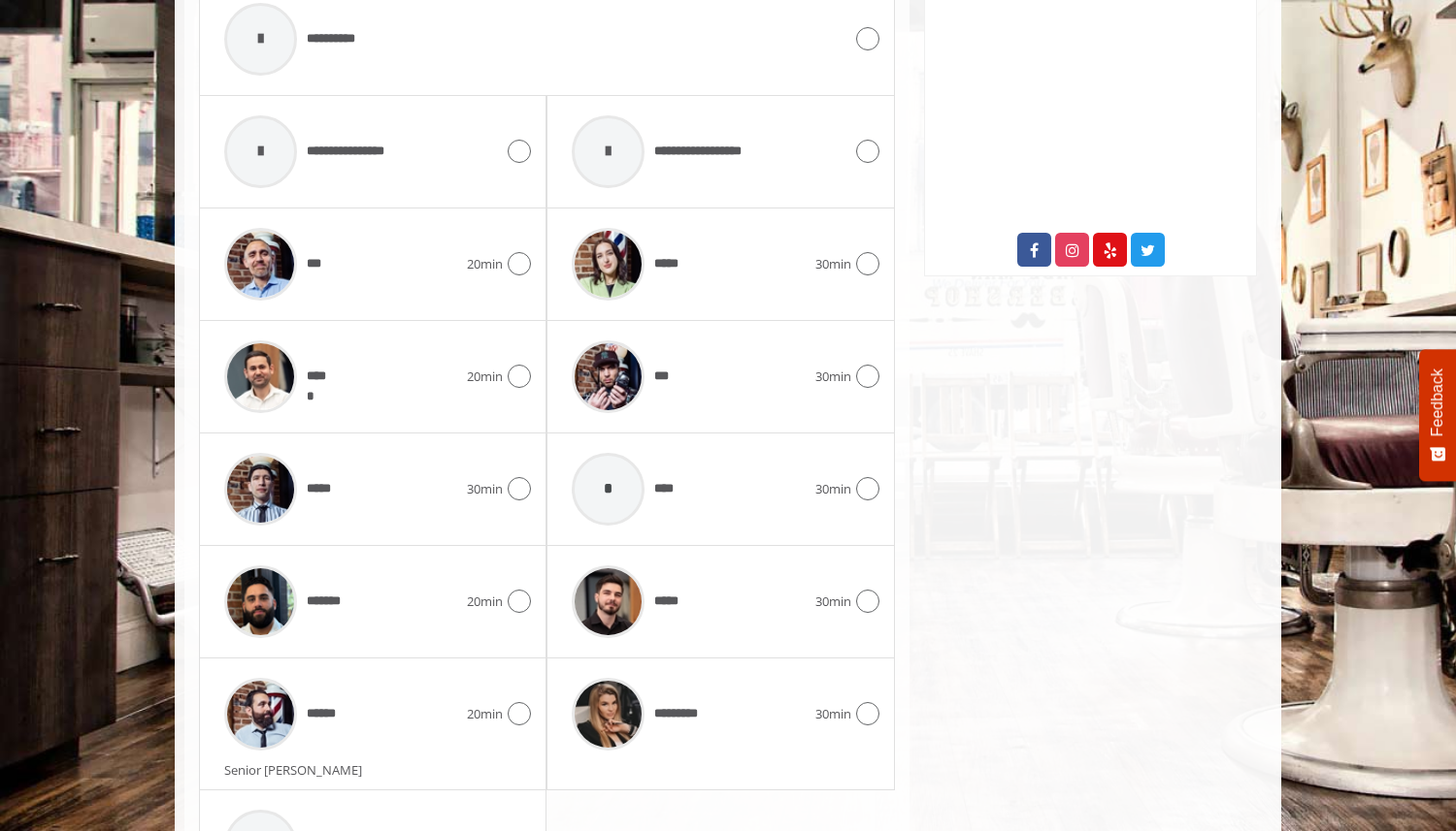
scroll to position [948, 0]
